Goal: Entertainment & Leisure: Consume media (video, audio)

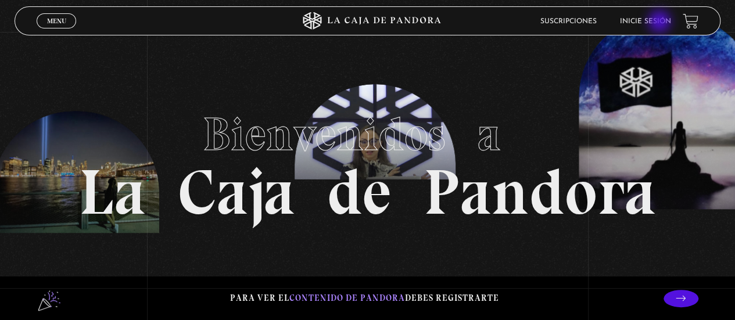
click at [661, 23] on link "Inicie sesión" at bounding box center [645, 21] width 51 height 7
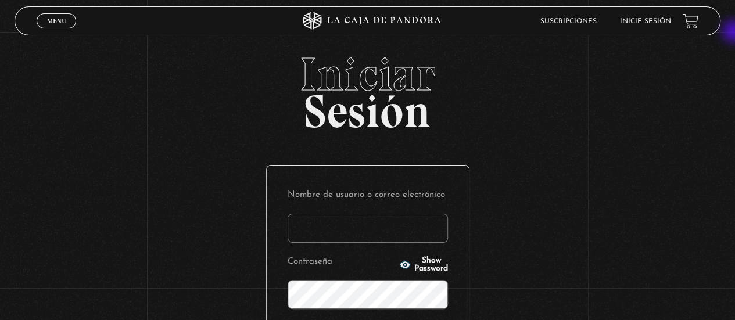
type input "noeliatenorio11@gmail.com"
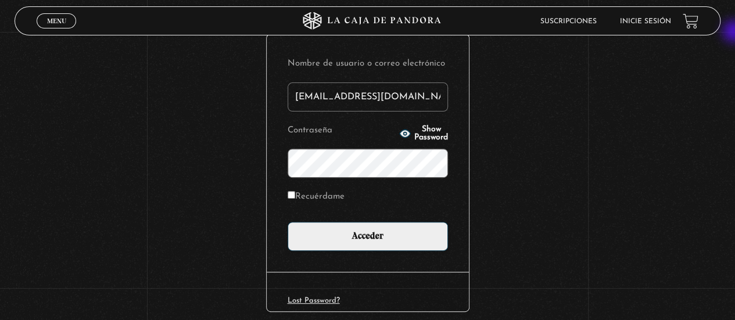
scroll to position [139, 0]
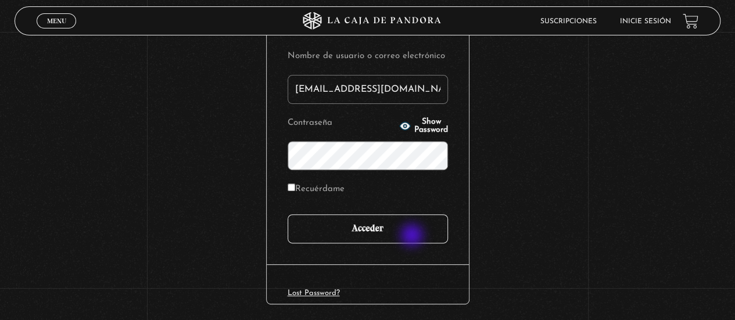
click at [413, 237] on input "Acceder" at bounding box center [368, 228] width 160 height 29
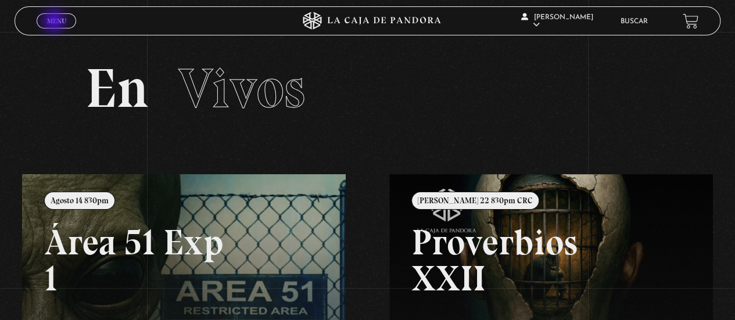
click at [55, 22] on span "Menu" at bounding box center [56, 20] width 19 height 7
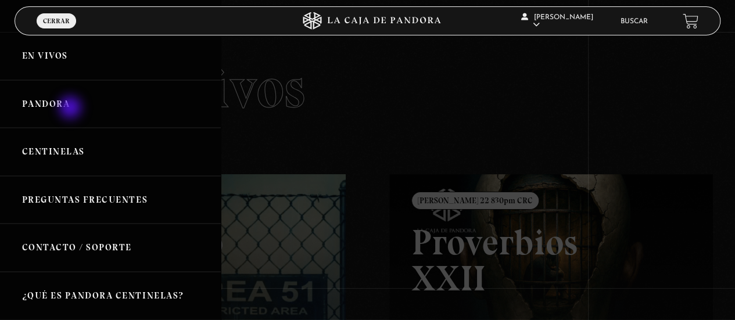
click at [71, 109] on link "Pandora" at bounding box center [110, 104] width 221 height 48
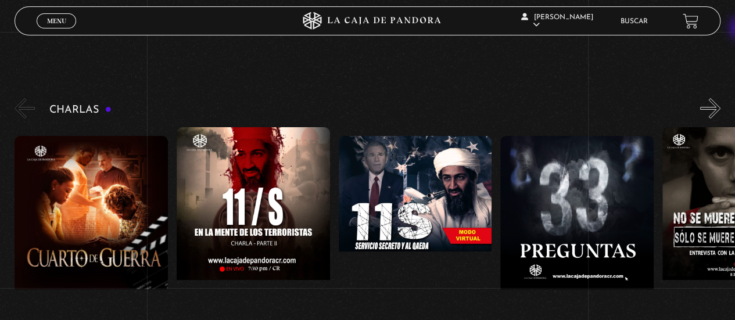
scroll to position [151, 0]
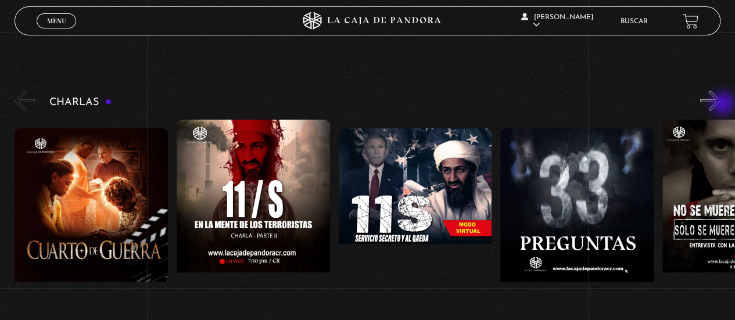
click at [721, 105] on button "»" at bounding box center [710, 101] width 20 height 20
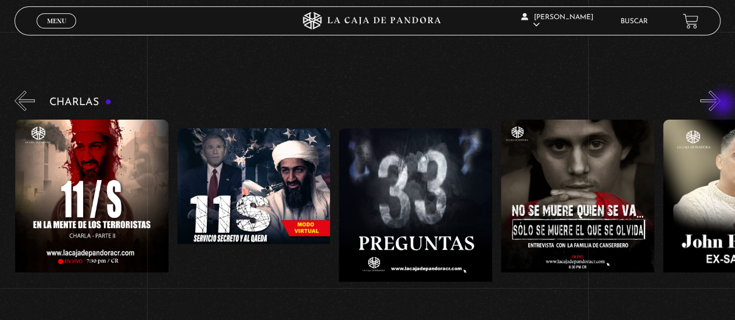
click at [721, 105] on button "»" at bounding box center [710, 101] width 20 height 20
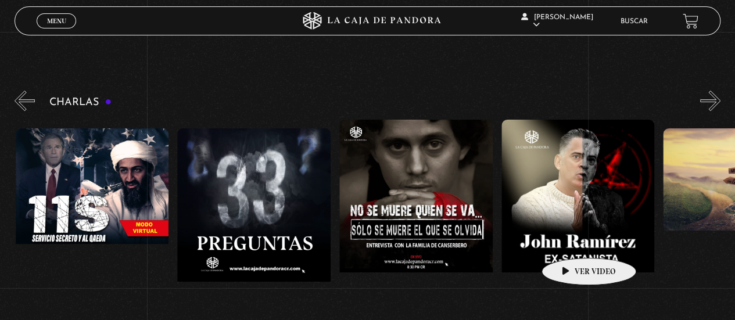
scroll to position [0, 324]
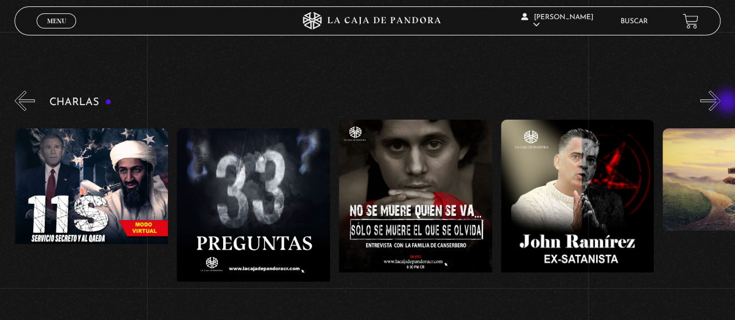
click at [721, 103] on button "»" at bounding box center [710, 101] width 20 height 20
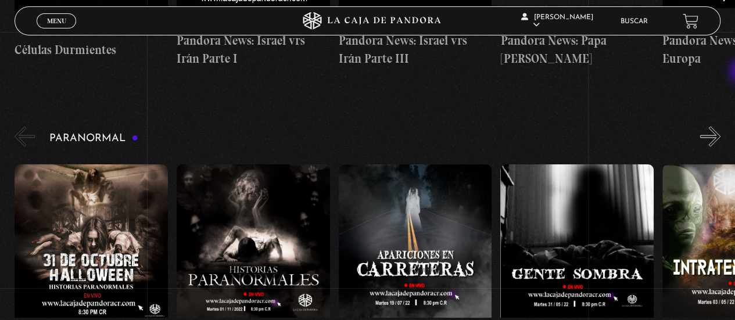
scroll to position [1096, 0]
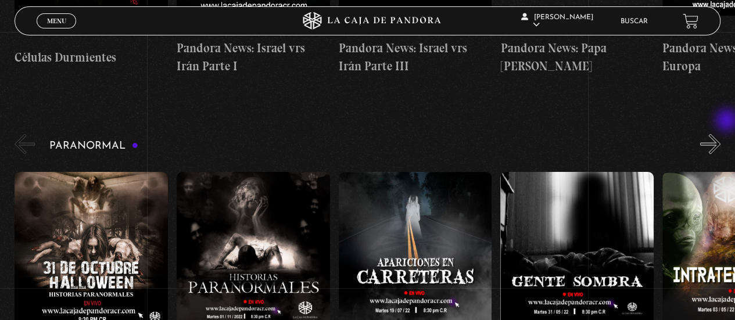
click at [721, 134] on button "»" at bounding box center [710, 144] width 20 height 20
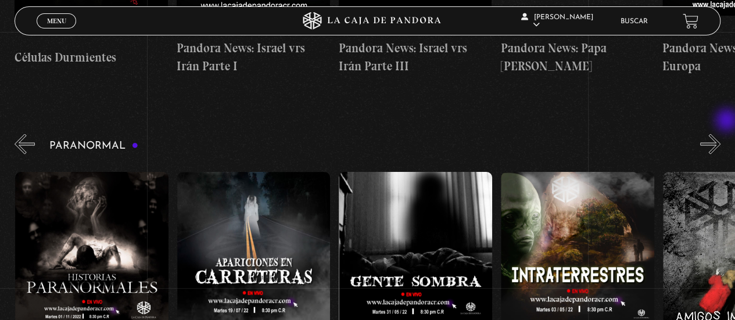
click at [721, 134] on button "»" at bounding box center [710, 144] width 20 height 20
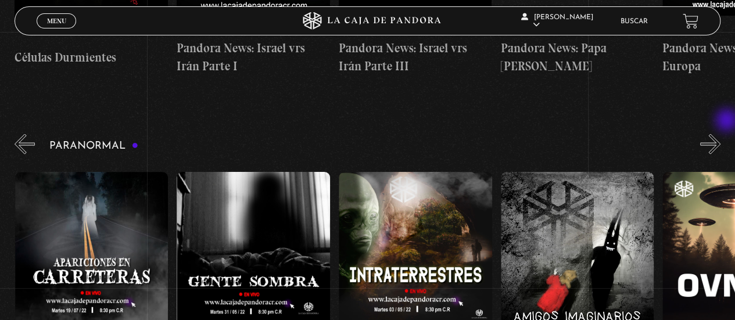
click at [721, 134] on button "»" at bounding box center [710, 144] width 20 height 20
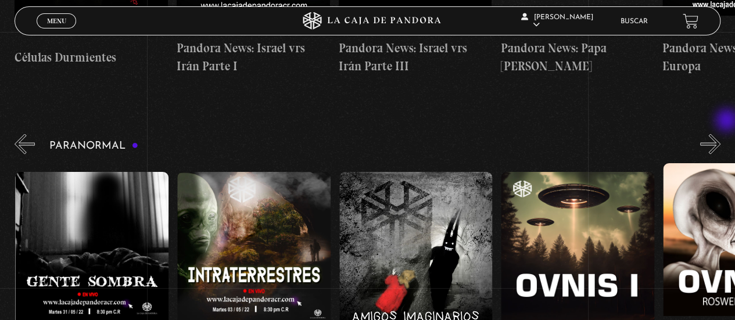
click at [721, 134] on button "»" at bounding box center [710, 144] width 20 height 20
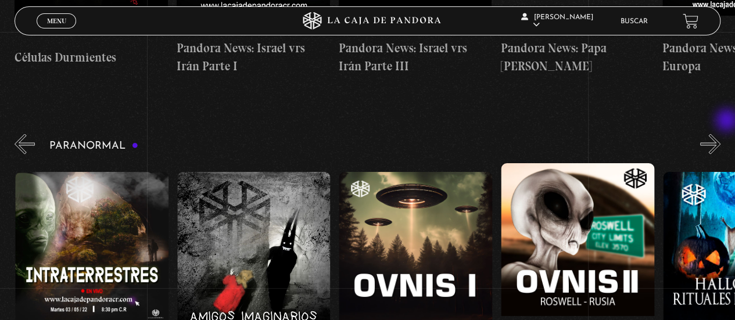
click at [721, 134] on button "»" at bounding box center [710, 144] width 20 height 20
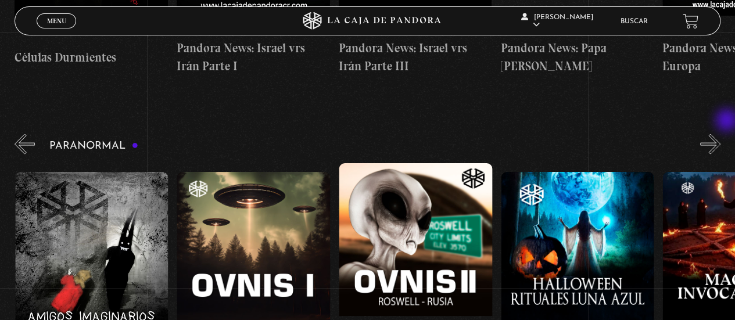
click at [721, 134] on button "»" at bounding box center [710, 144] width 20 height 20
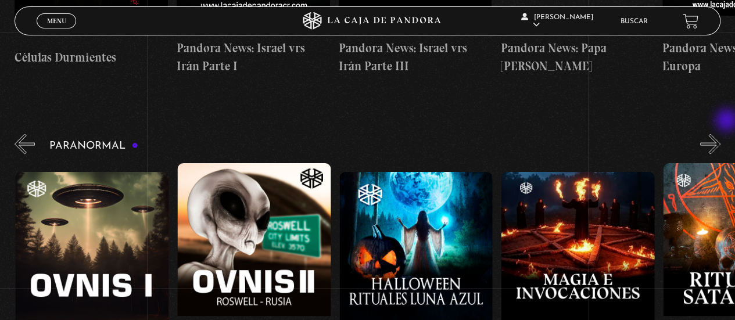
click at [721, 134] on button "»" at bounding box center [710, 144] width 20 height 20
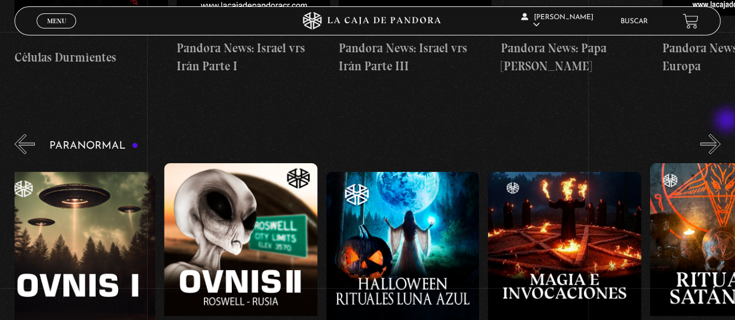
scroll to position [0, 1052]
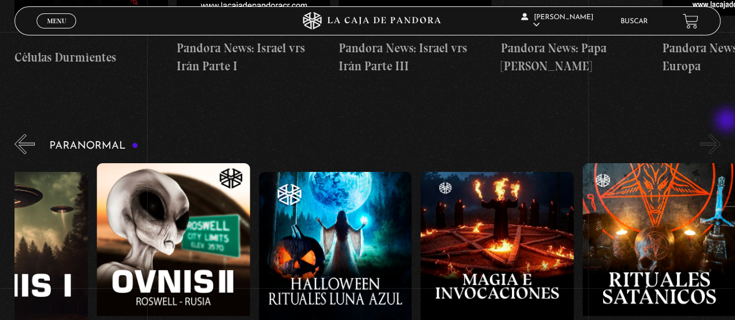
click at [721, 134] on button "»" at bounding box center [710, 144] width 20 height 20
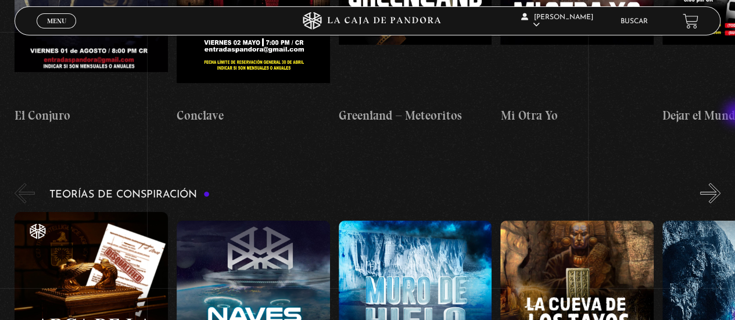
scroll to position [2379, 0]
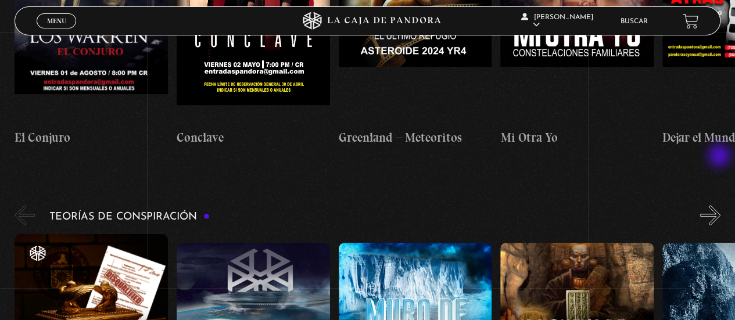
click at [721, 205] on button "»" at bounding box center [710, 215] width 20 height 20
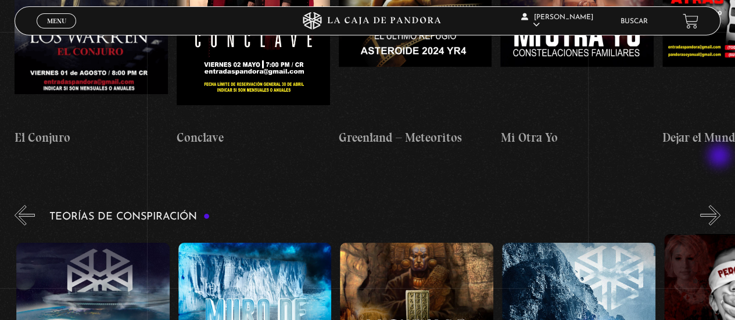
click at [721, 205] on button "»" at bounding box center [710, 215] width 20 height 20
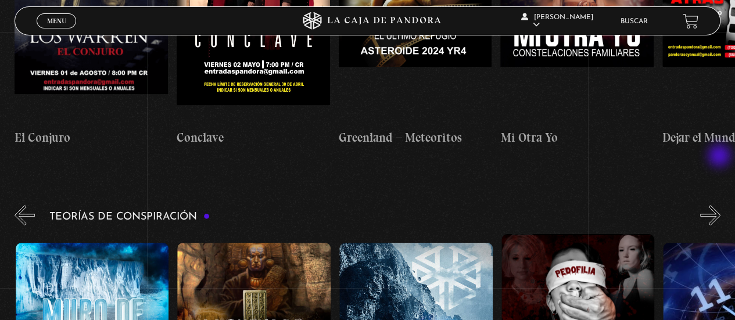
click at [721, 205] on button "»" at bounding box center [710, 215] width 20 height 20
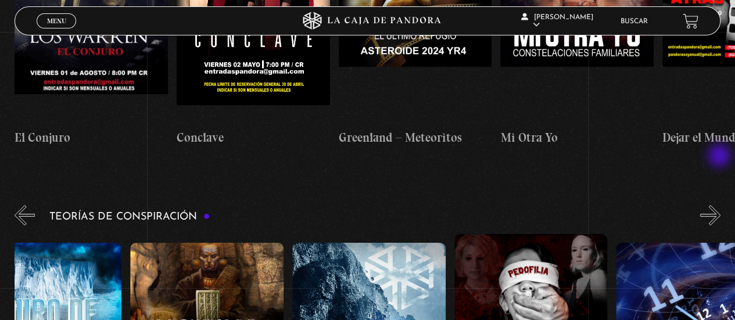
scroll to position [0, 404]
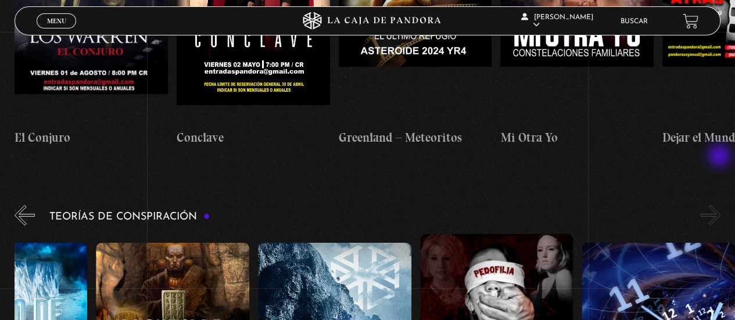
click at [721, 205] on button "»" at bounding box center [710, 215] width 20 height 20
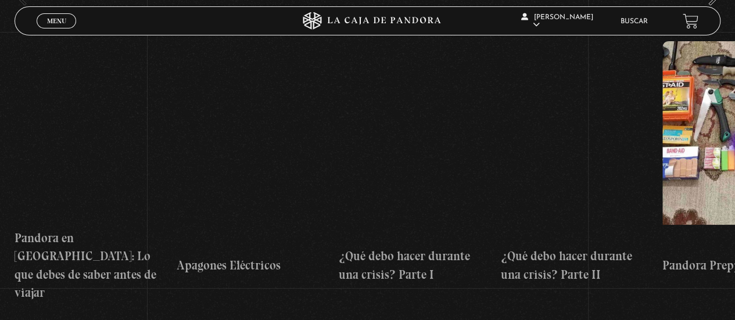
scroll to position [3427, 0]
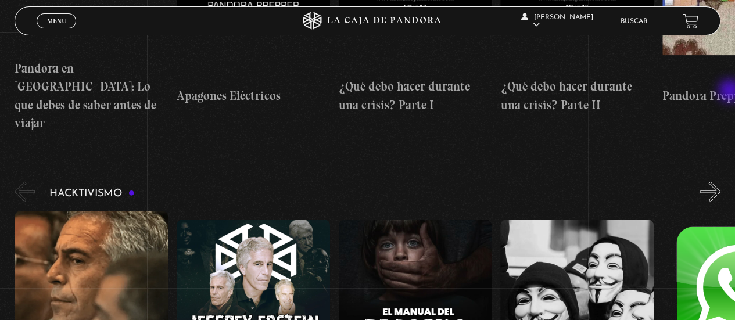
click at [731, 180] on div "Hacktivismo Jeffrey Epstein – Conversatorio Jeffrey Epstein El Manual del Pedóf…" at bounding box center [375, 321] width 721 height 283
click at [721, 182] on button "»" at bounding box center [710, 192] width 20 height 20
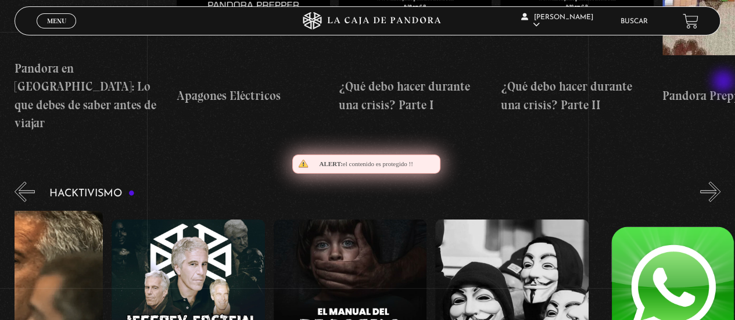
scroll to position [0, 80]
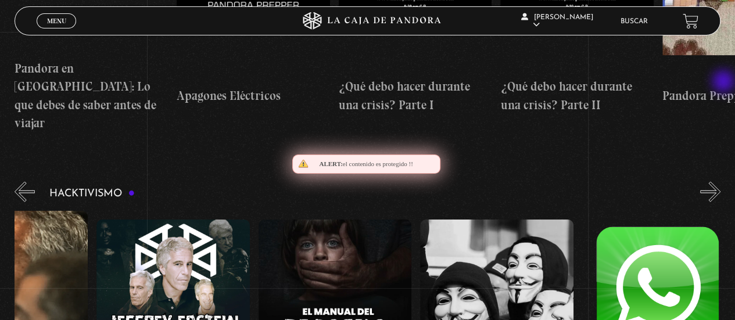
click at [721, 182] on button "»" at bounding box center [710, 192] width 20 height 20
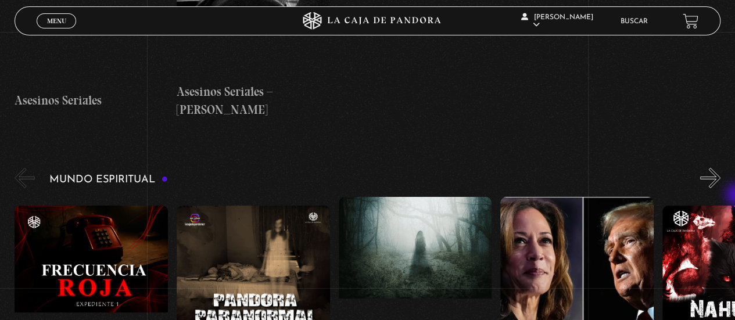
scroll to position [4034, 0]
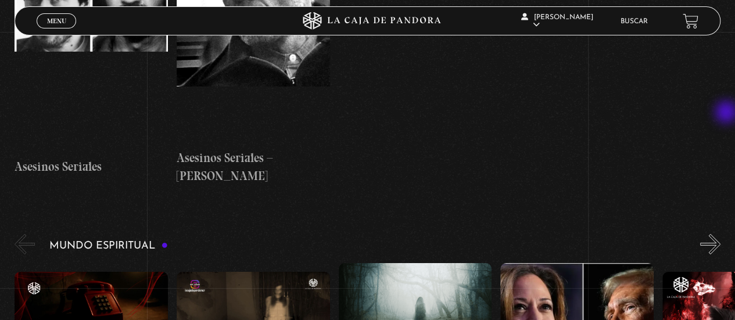
click at [721, 234] on button "»" at bounding box center [710, 244] width 20 height 20
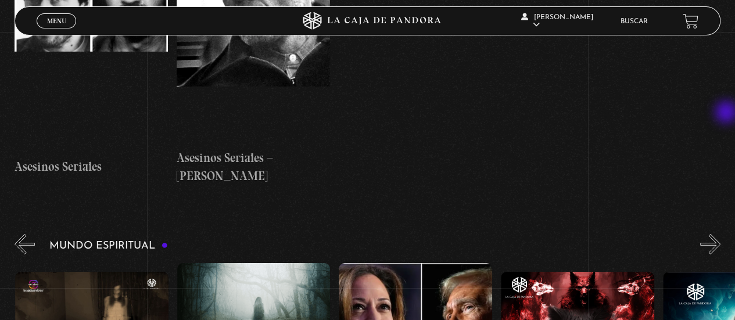
click at [721, 234] on button "»" at bounding box center [710, 244] width 20 height 20
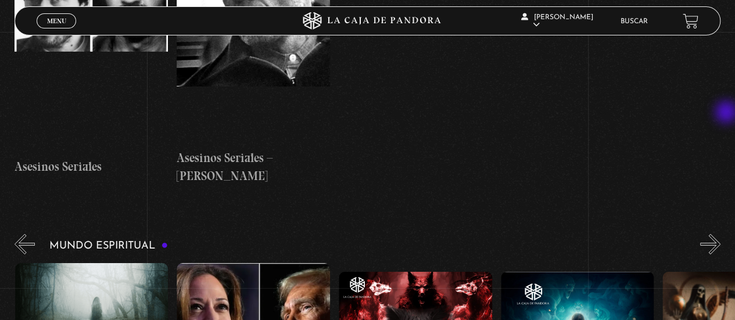
click at [721, 234] on button "»" at bounding box center [710, 244] width 20 height 20
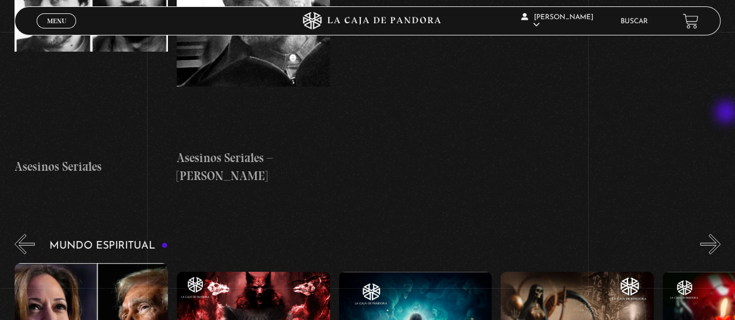
click at [721, 234] on button "»" at bounding box center [710, 244] width 20 height 20
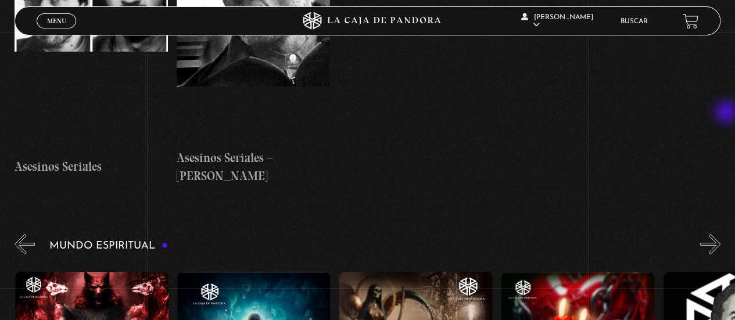
click at [721, 234] on button "»" at bounding box center [710, 244] width 20 height 20
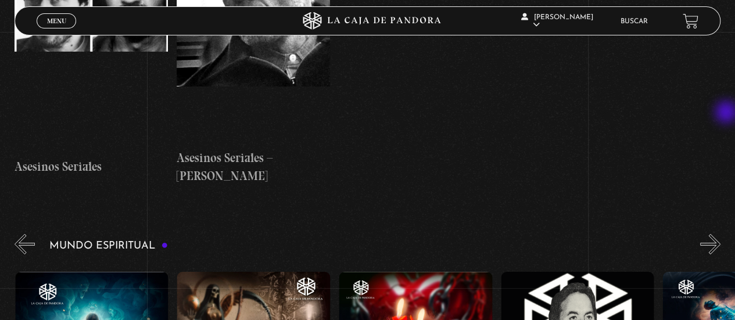
click at [721, 234] on button "»" at bounding box center [710, 244] width 20 height 20
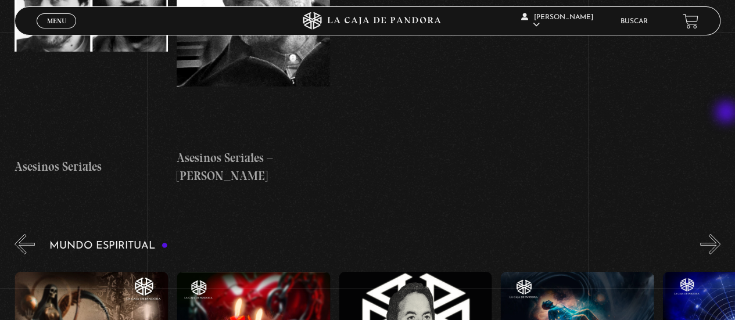
click at [721, 234] on button "»" at bounding box center [710, 244] width 20 height 20
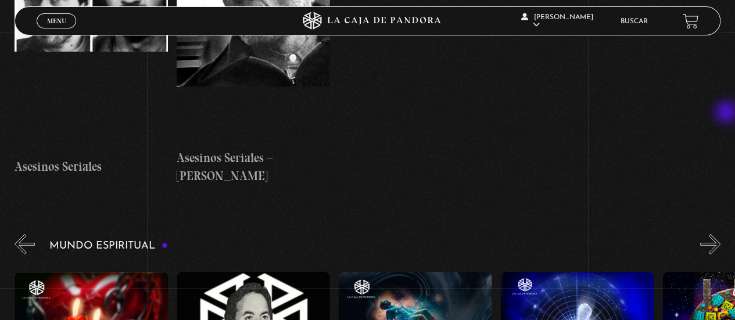
click at [721, 234] on button "»" at bounding box center [710, 244] width 20 height 20
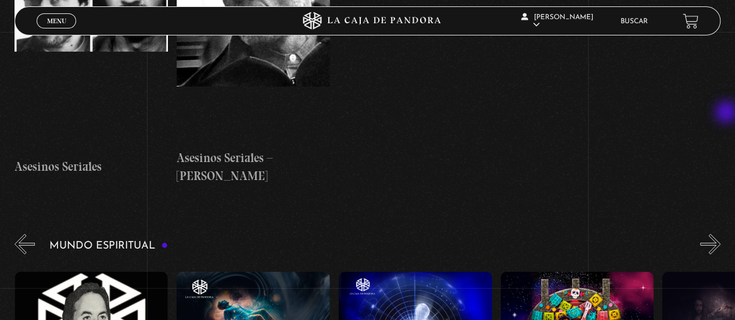
click at [721, 234] on button "»" at bounding box center [710, 244] width 20 height 20
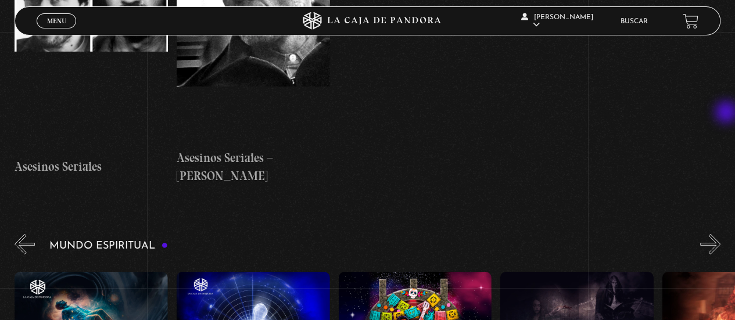
click at [721, 234] on button "»" at bounding box center [710, 244] width 20 height 20
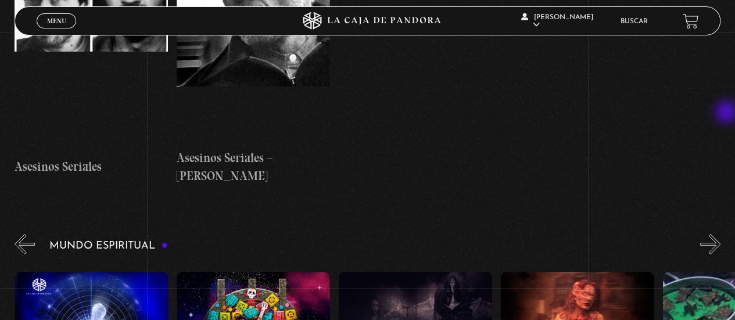
click at [721, 234] on button "»" at bounding box center [710, 244] width 20 height 20
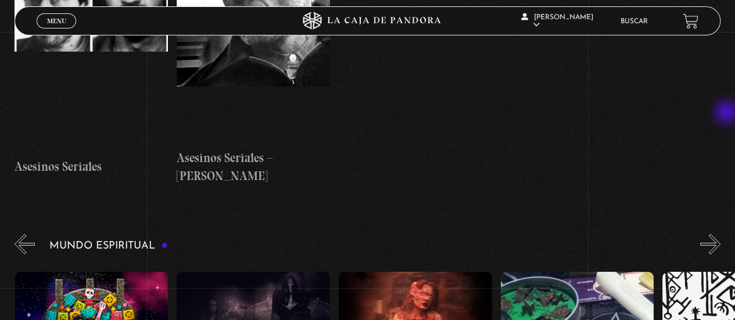
click at [721, 234] on button "»" at bounding box center [710, 244] width 20 height 20
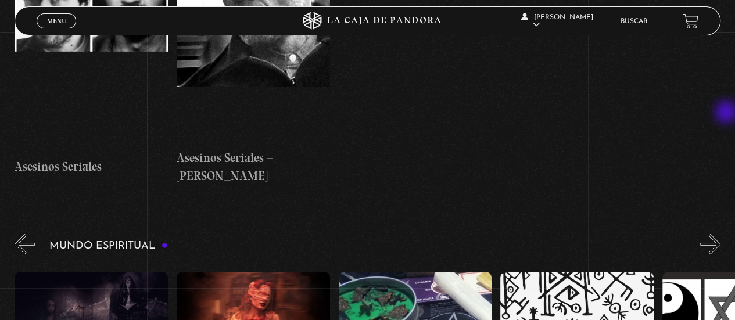
click at [721, 234] on button "»" at bounding box center [710, 244] width 20 height 20
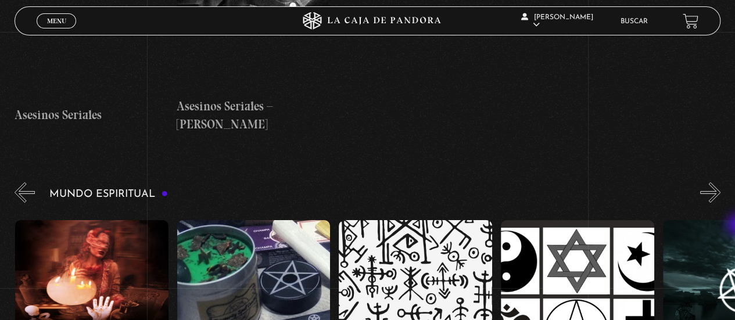
scroll to position [4078, 0]
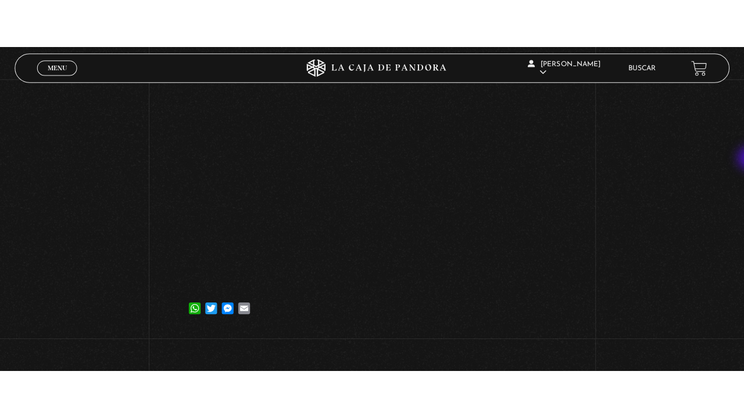
scroll to position [129, 0]
